Goal: Task Accomplishment & Management: Manage account settings

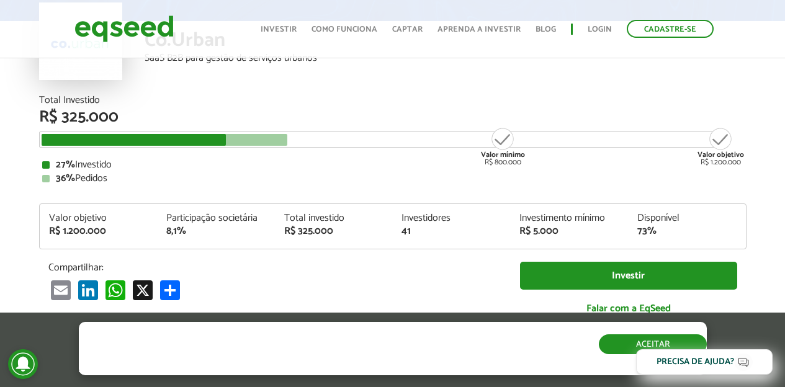
click at [666, 344] on button "Aceitar" at bounding box center [653, 344] width 108 height 20
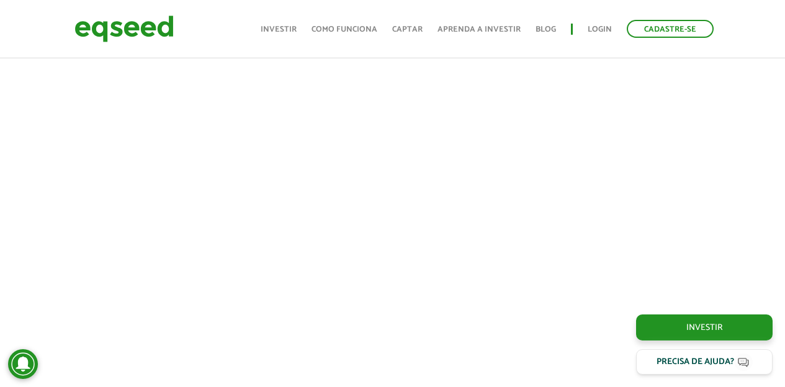
scroll to position [501, 0]
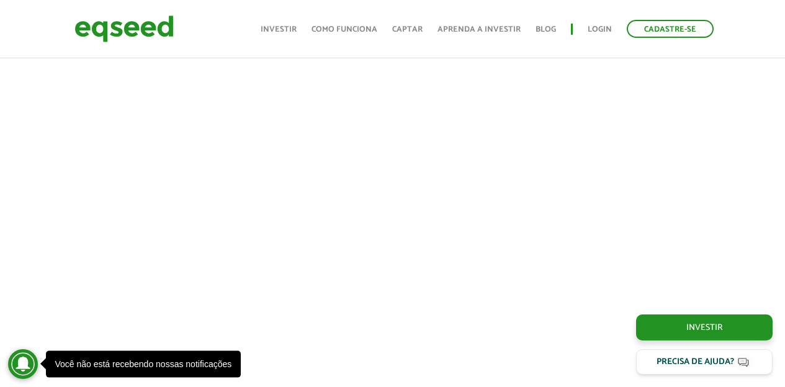
click at [55, 363] on div "Você não está recebendo nossas notificações" at bounding box center [143, 364] width 177 height 9
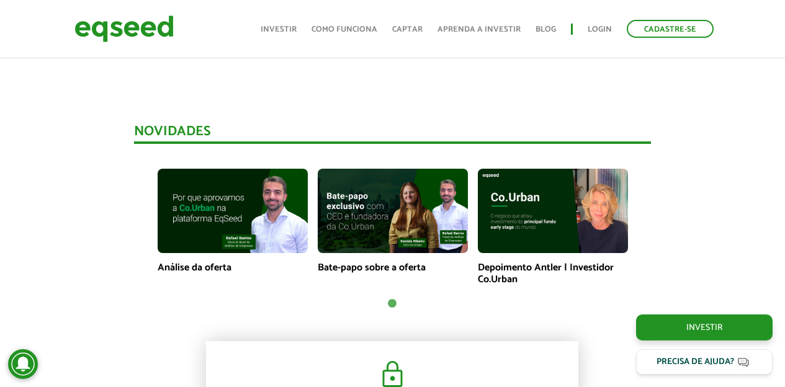
scroll to position [784, 0]
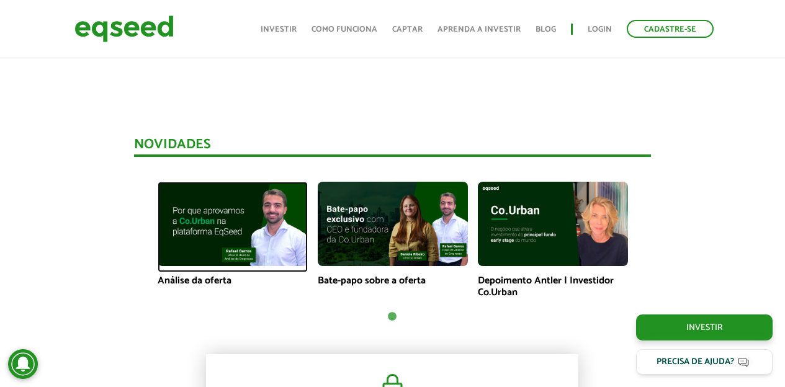
click at [202, 226] on img at bounding box center [233, 224] width 150 height 84
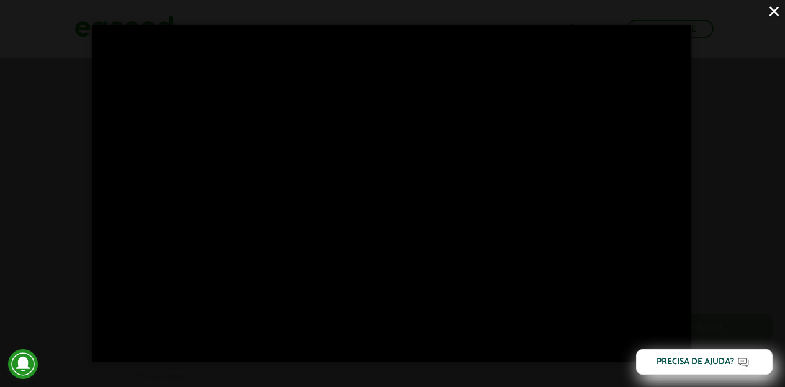
scroll to position [3401, 0]
click at [771, 9] on button "×" at bounding box center [774, 11] width 22 height 22
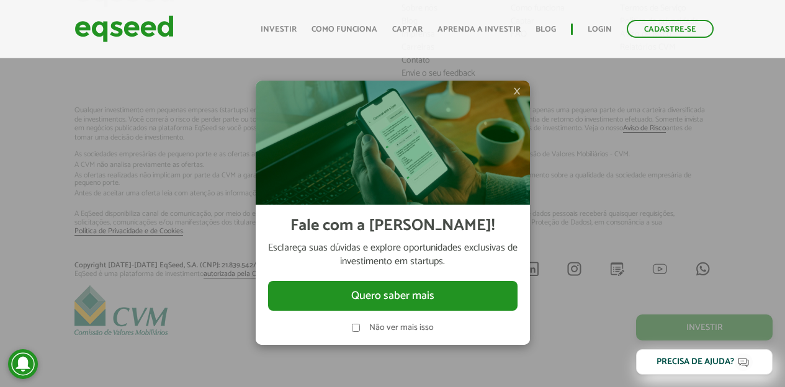
click at [517, 91] on span "×" at bounding box center [516, 91] width 7 height 15
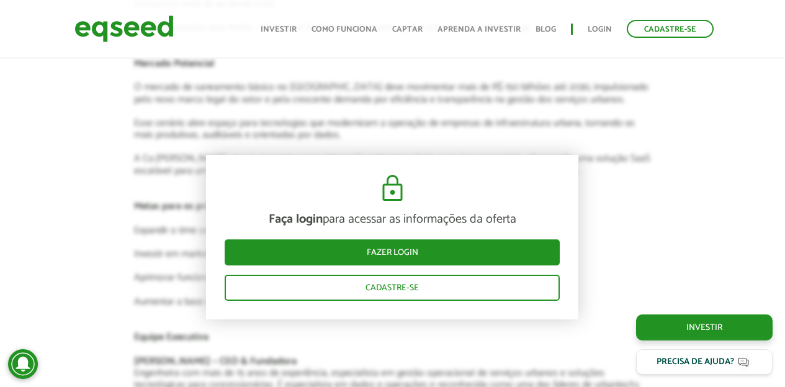
scroll to position [2087, 0]
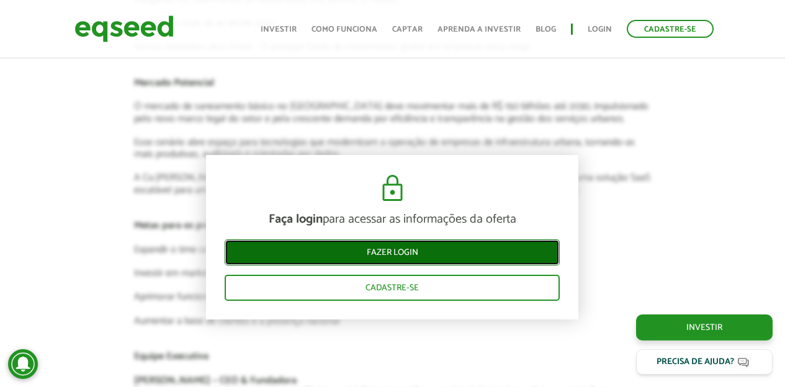
click at [384, 251] on link "Fazer login" at bounding box center [392, 252] width 335 height 26
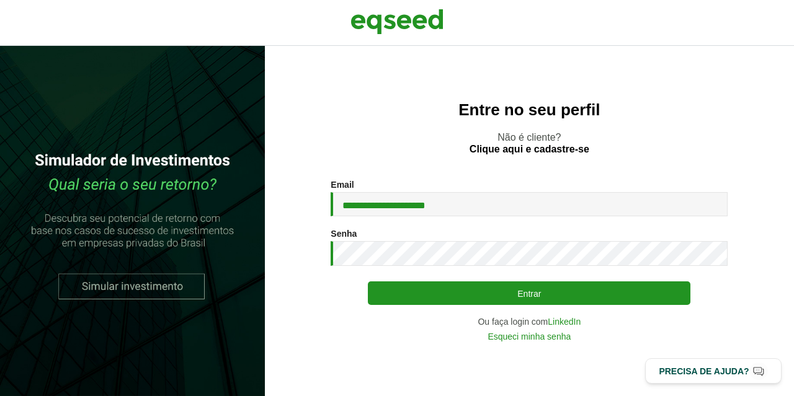
click at [529, 296] on button "Entrar" at bounding box center [529, 294] width 323 height 24
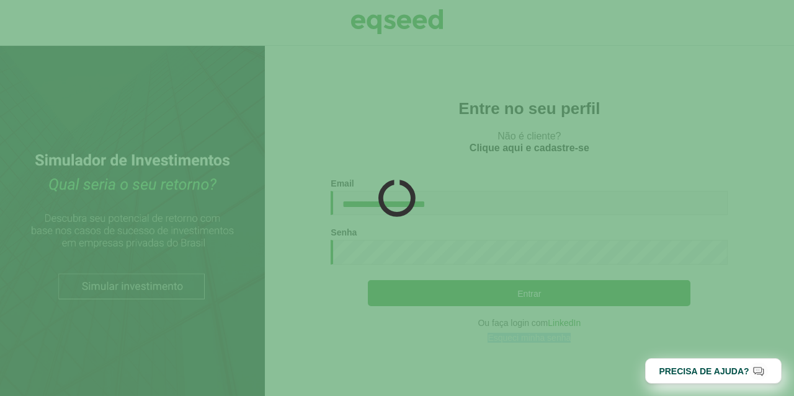
click at [523, 295] on div at bounding box center [397, 198] width 794 height 396
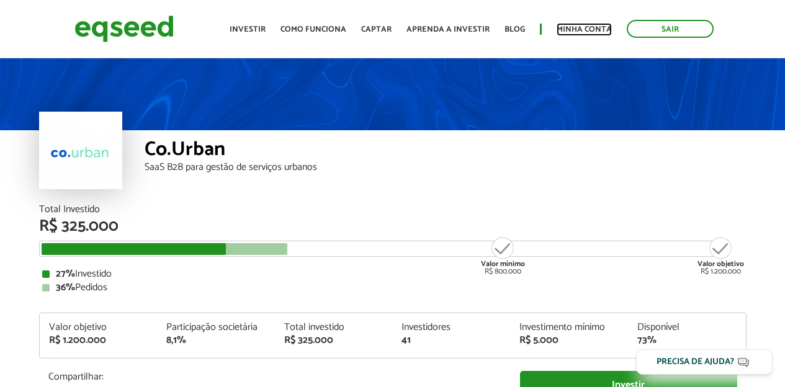
click at [580, 27] on link "Minha conta" at bounding box center [583, 29] width 55 height 8
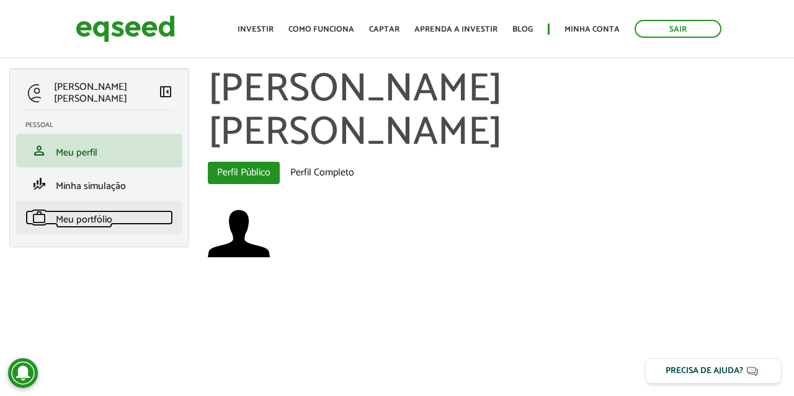
click at [83, 222] on span "Meu portfólio" at bounding box center [84, 220] width 56 height 17
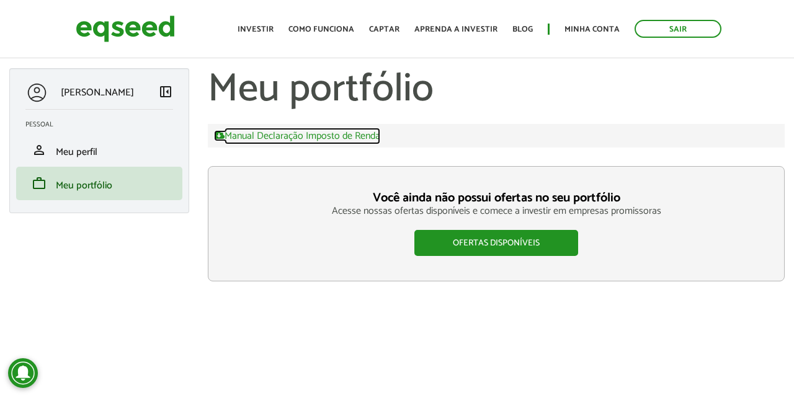
click at [287, 136] on link "Manual Declaração Imposto de Renda" at bounding box center [297, 135] width 166 height 11
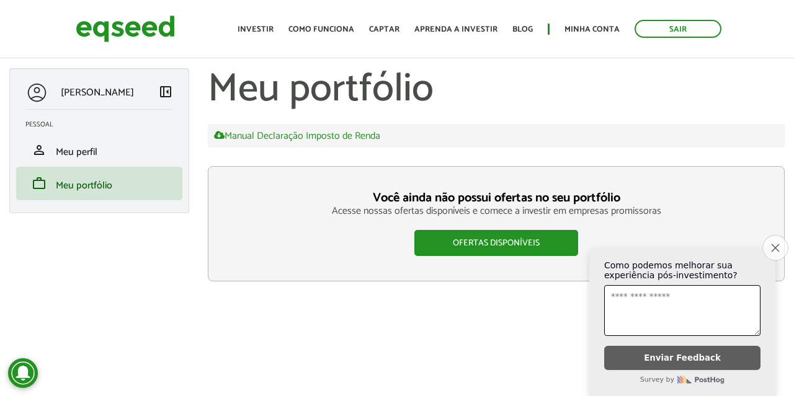
click at [775, 244] on icon "Close survey" at bounding box center [775, 248] width 8 height 8
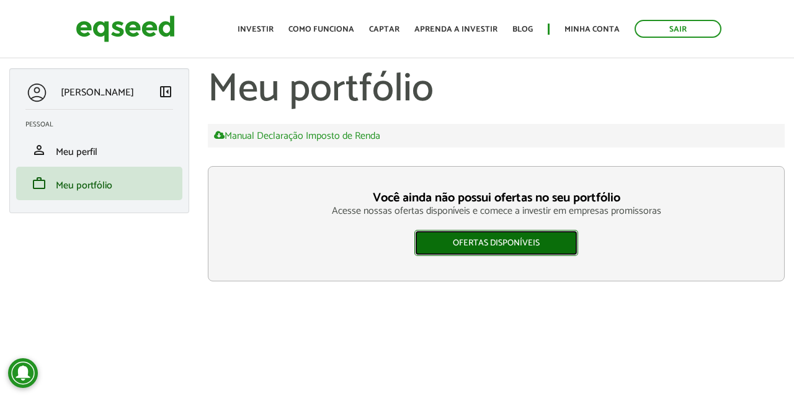
click at [478, 241] on link "Ofertas disponíveis" at bounding box center [496, 243] width 164 height 26
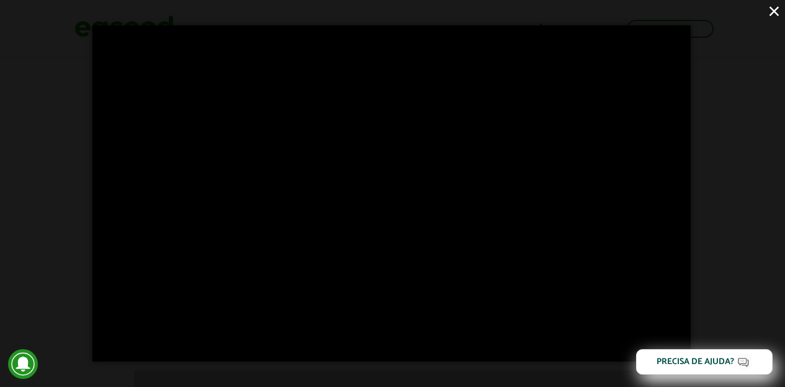
click at [390, 193] on iframe at bounding box center [391, 193] width 598 height 336
